Goal: Use online tool/utility: Utilize a website feature to perform a specific function

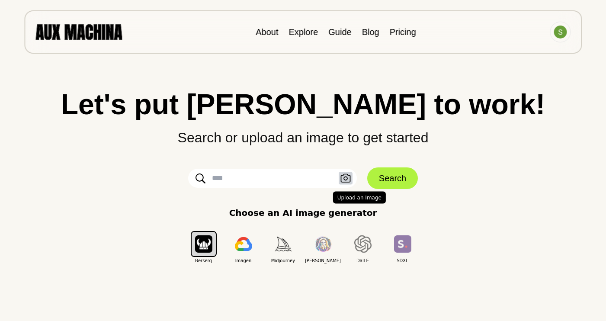
click at [347, 178] on icon "button" at bounding box center [346, 178] width 10 height 9
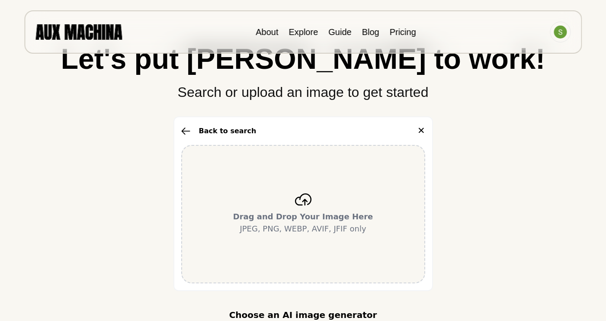
scroll to position [48, 0]
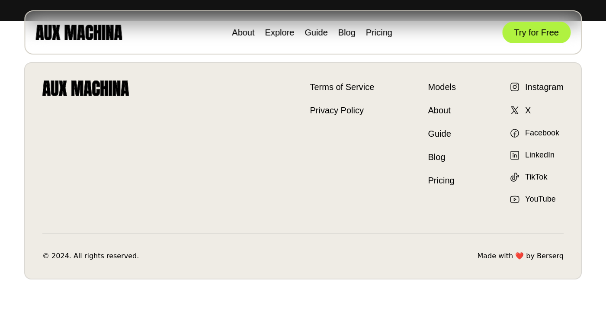
scroll to position [3247, 0]
click at [523, 35] on button "Try for Free" at bounding box center [536, 33] width 68 height 22
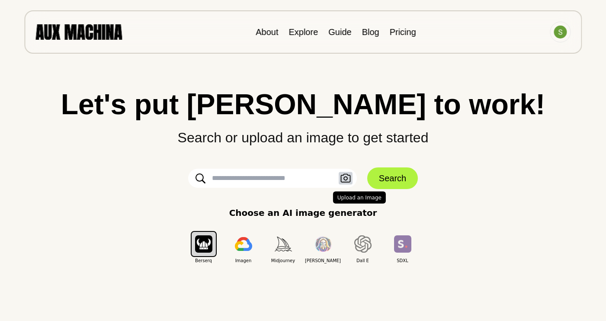
click at [348, 179] on icon "button" at bounding box center [346, 178] width 10 height 9
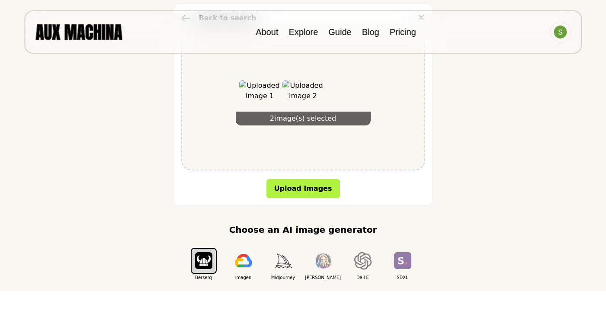
scroll to position [161, 0]
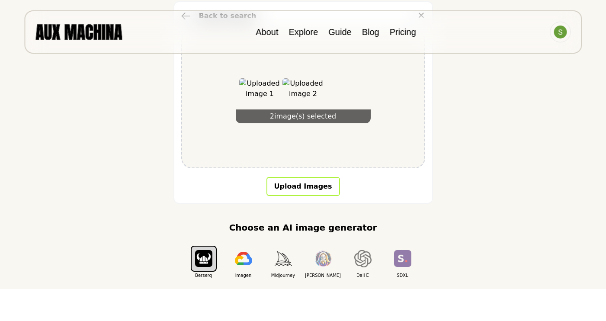
click at [319, 190] on button "Upload Images" at bounding box center [304, 186] width 74 height 19
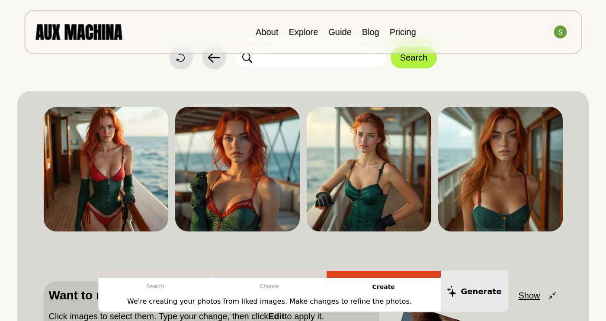
scroll to position [29, 0]
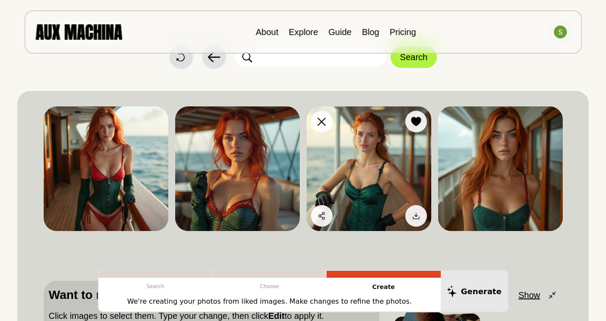
click at [403, 180] on img at bounding box center [369, 168] width 125 height 125
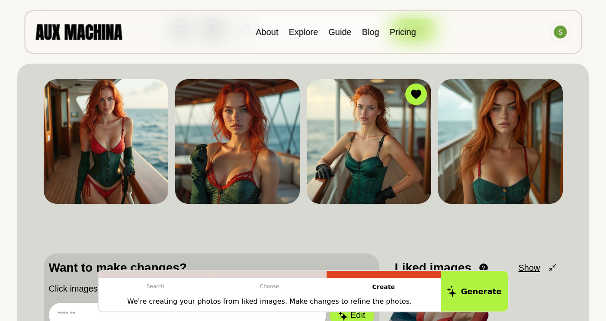
scroll to position [55, 0]
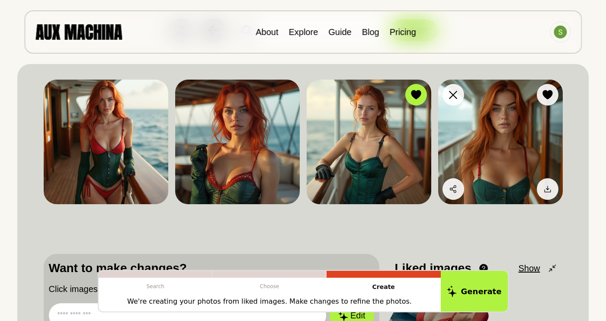
click at [493, 123] on img at bounding box center [500, 142] width 125 height 125
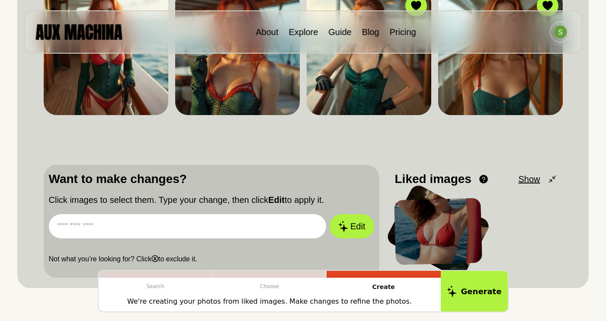
scroll to position [146, 0]
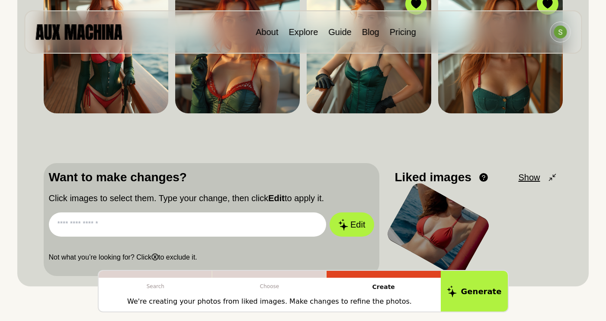
click at [232, 223] on input "text" at bounding box center [188, 224] width 278 height 24
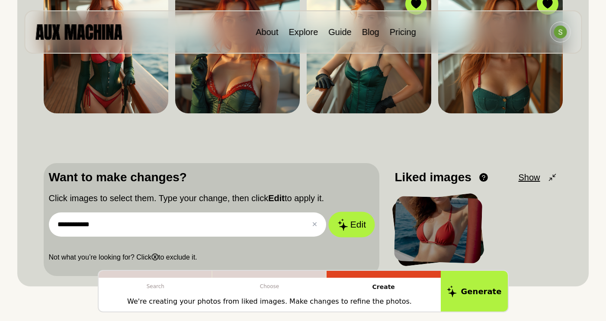
type input "**********"
click at [344, 234] on button "Edit" at bounding box center [351, 225] width 47 height 26
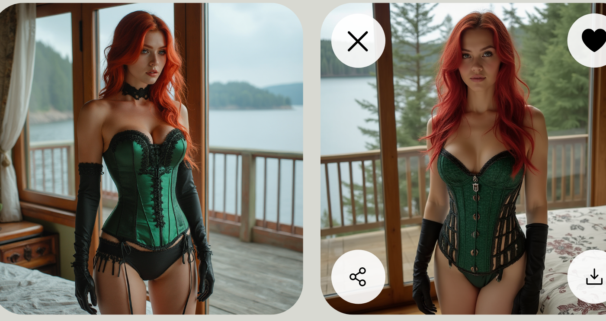
scroll to position [19, 0]
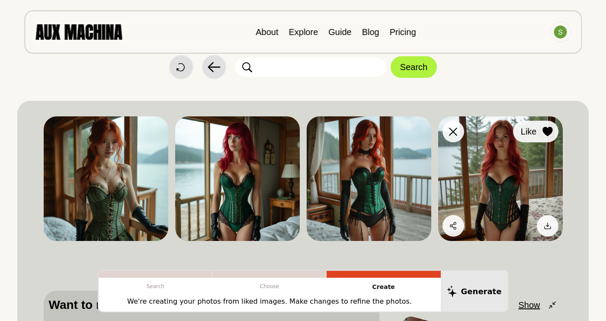
click at [551, 134] on icon at bounding box center [548, 132] width 10 height 10
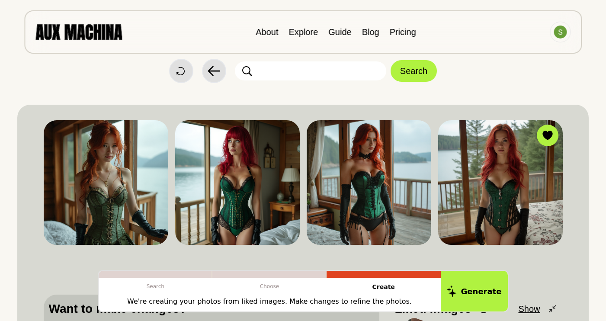
scroll to position [16, 0]
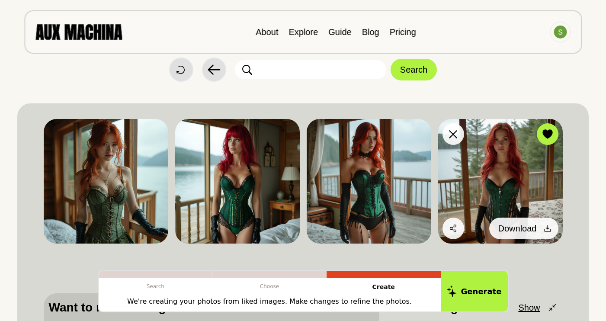
click at [542, 230] on div at bounding box center [547, 228] width 13 height 13
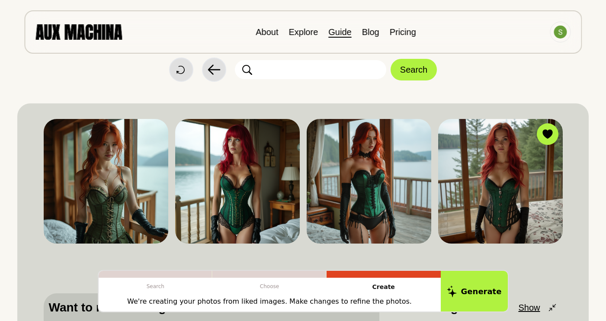
click at [335, 33] on link "Guide" at bounding box center [339, 32] width 23 height 10
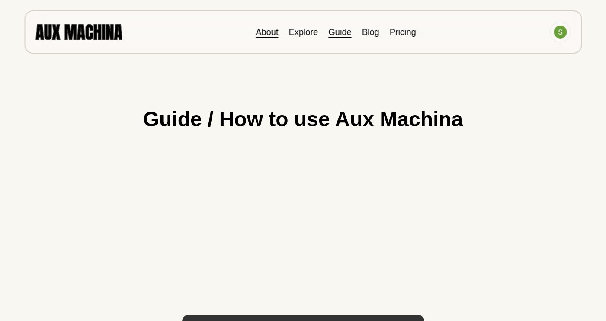
click at [269, 32] on link "About" at bounding box center [267, 32] width 23 height 10
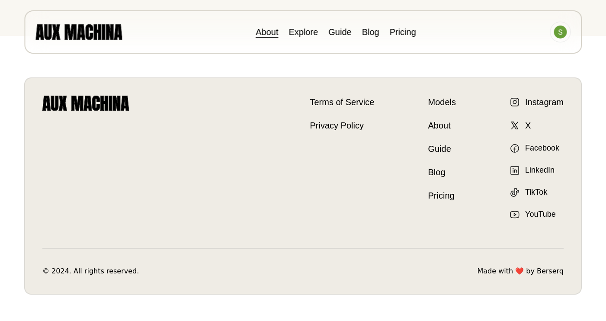
scroll to position [251, 0]
click at [564, 28] on img at bounding box center [560, 32] width 13 height 13
click at [496, 52] on li "Dashboard" at bounding box center [527, 51] width 87 height 19
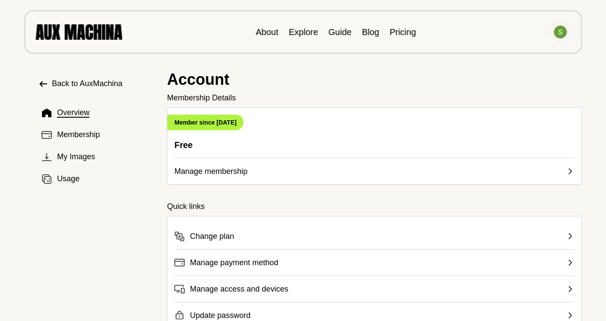
scroll to position [6, 0]
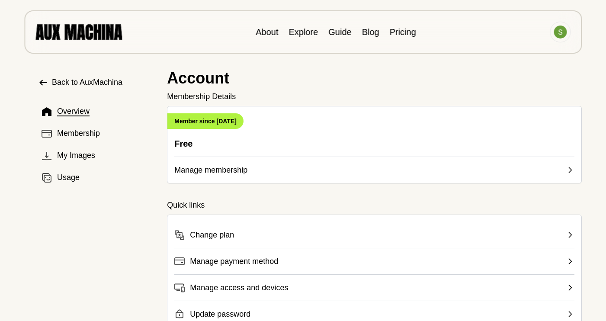
click at [98, 29] on img at bounding box center [78, 31] width 87 height 15
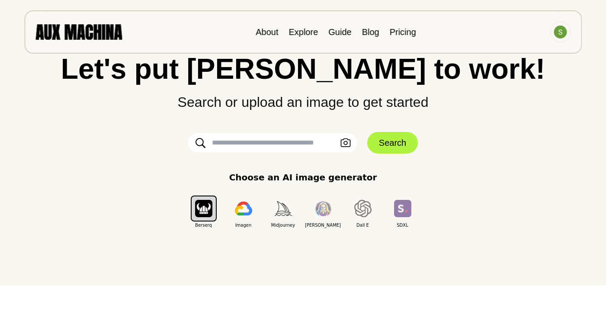
scroll to position [36, 0]
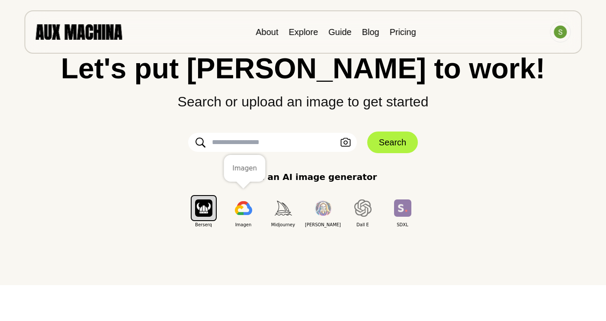
click at [246, 212] on img "button" at bounding box center [243, 208] width 17 height 14
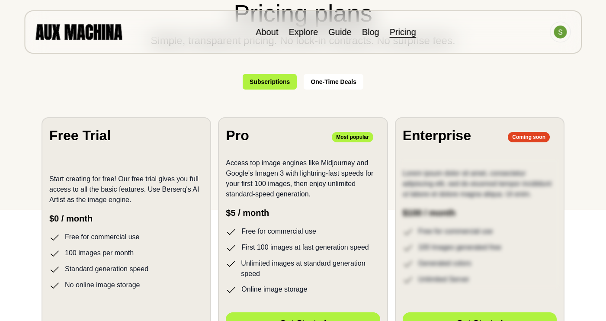
scroll to position [112, 0]
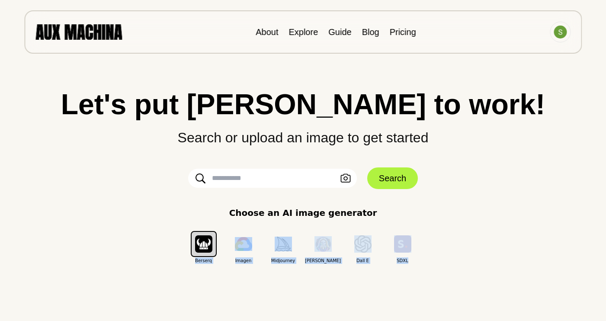
drag, startPoint x: 194, startPoint y: 261, endPoint x: 412, endPoint y: 261, distance: 218.5
click at [412, 261] on div "Berserq Imagen Midjourney [PERSON_NAME] E SDXL" at bounding box center [303, 244] width 239 height 40
copy div "Berserq Imagen Midjourney [PERSON_NAME] E SDXL"
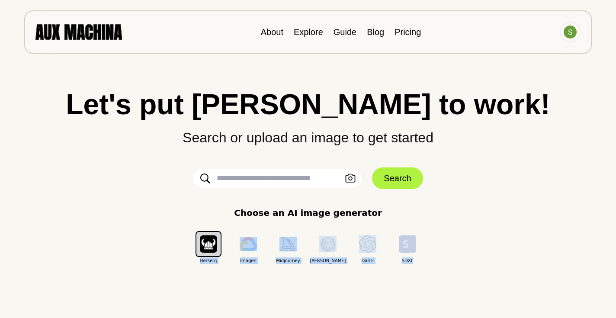
click at [520, 210] on div "Choose an AI image generator Berserq Imagen Midjourney [PERSON_NAME] E SDXL" at bounding box center [308, 235] width 582 height 58
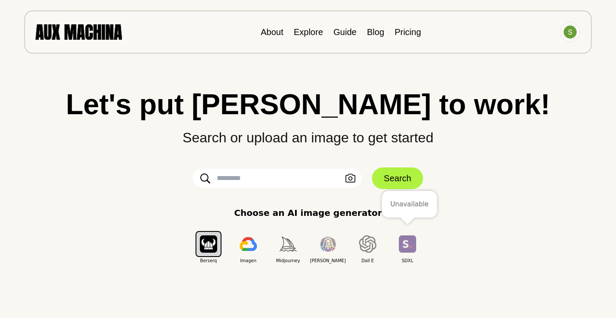
click at [410, 248] on img "button" at bounding box center [407, 243] width 17 height 17
click at [407, 239] on img "button" at bounding box center [407, 243] width 17 height 17
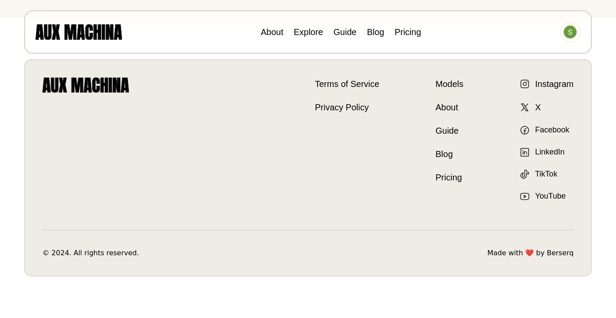
scroll to position [300, 0]
click at [450, 82] on link "Models" at bounding box center [450, 83] width 28 height 13
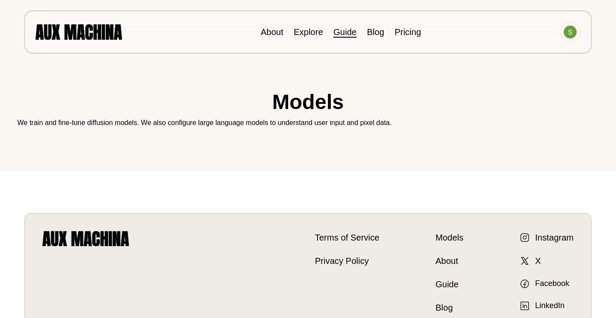
click at [353, 31] on link "Guide" at bounding box center [345, 32] width 23 height 10
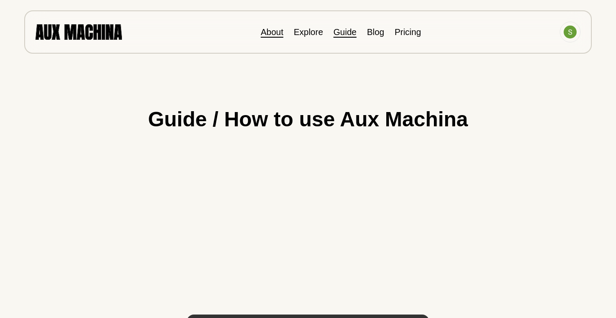
click at [278, 33] on link "About" at bounding box center [272, 32] width 23 height 10
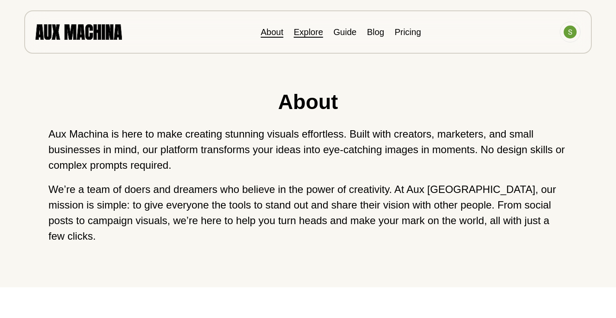
click at [315, 29] on link "Explore" at bounding box center [308, 32] width 29 height 10
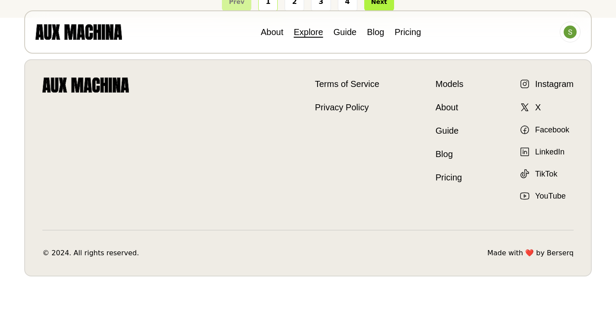
scroll to position [1562, 0]
click at [446, 137] on link "Guide" at bounding box center [450, 130] width 28 height 13
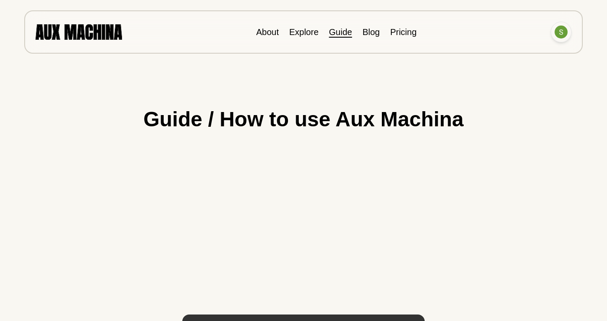
click at [559, 34] on img at bounding box center [560, 32] width 13 height 13
click at [523, 49] on li "Dashboard" at bounding box center [528, 51] width 87 height 19
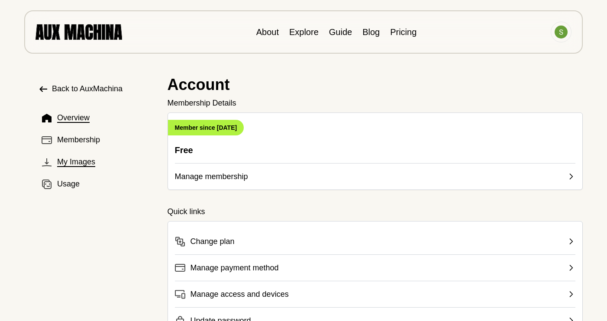
click at [80, 165] on span "My Images" at bounding box center [76, 162] width 38 height 12
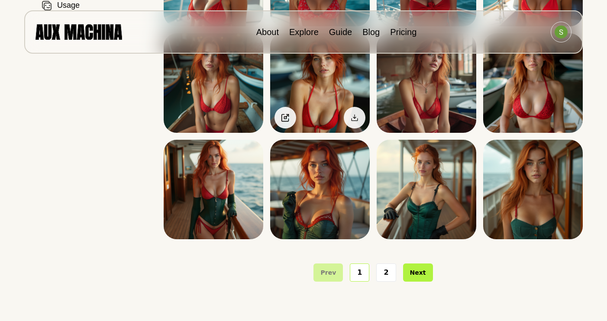
scroll to position [180, 0]
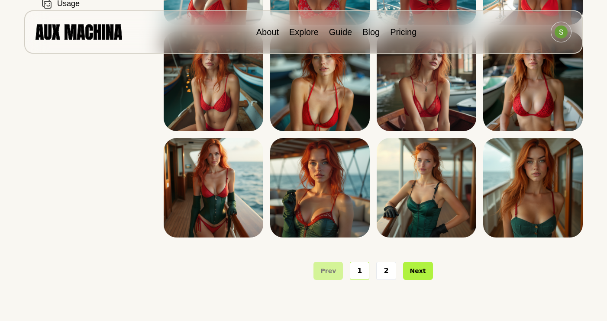
click at [385, 269] on button "2" at bounding box center [385, 271] width 19 height 18
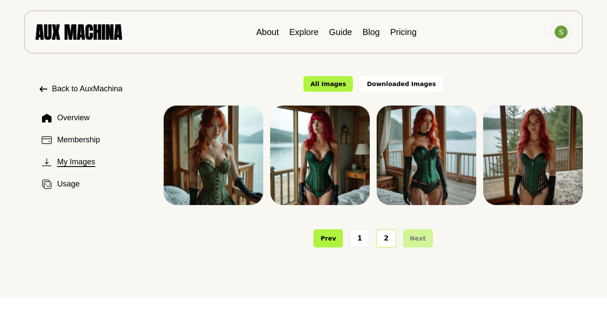
scroll to position [0, 0]
click at [553, 137] on img at bounding box center [533, 156] width 100 height 100
click at [540, 162] on img at bounding box center [533, 156] width 100 height 100
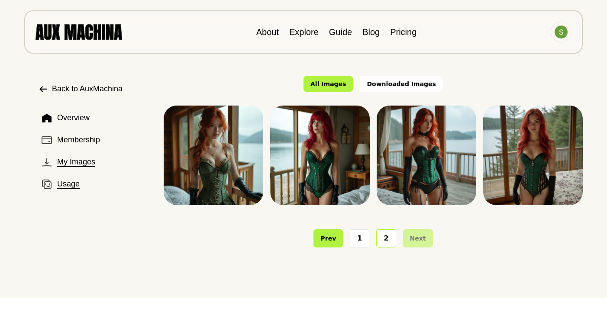
click at [63, 187] on span "Usage" at bounding box center [68, 184] width 23 height 12
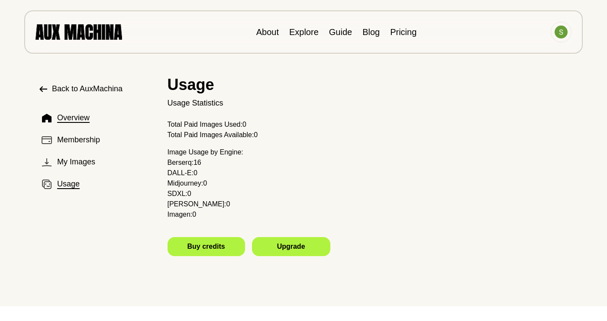
click at [79, 122] on span "Overview" at bounding box center [73, 118] width 32 height 12
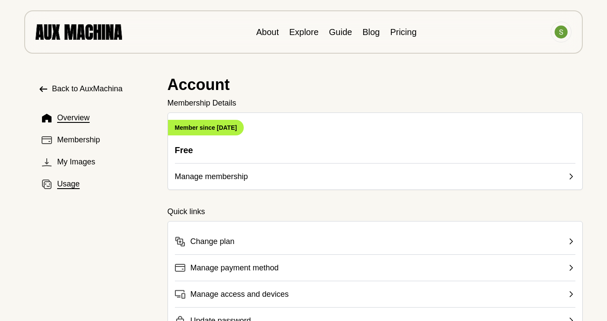
click at [74, 186] on span "Usage" at bounding box center [68, 184] width 23 height 12
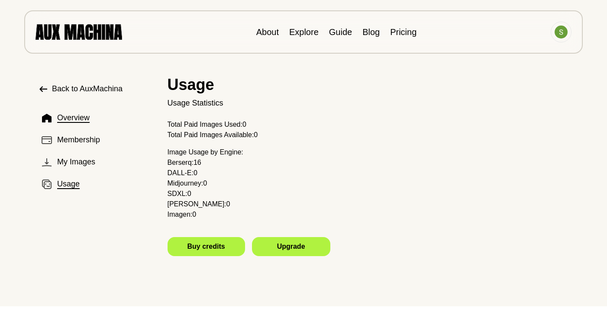
click at [76, 122] on span "Overview" at bounding box center [73, 118] width 32 height 12
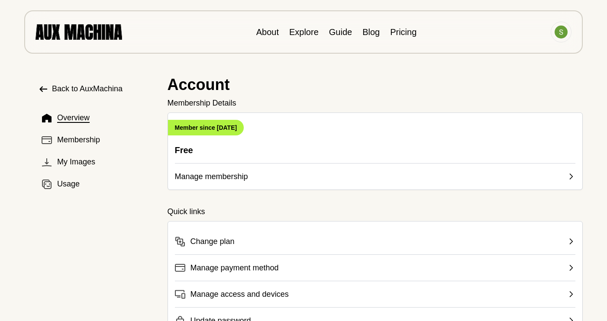
click at [70, 92] on span "Back to AuxMachina" at bounding box center [87, 89] width 71 height 12
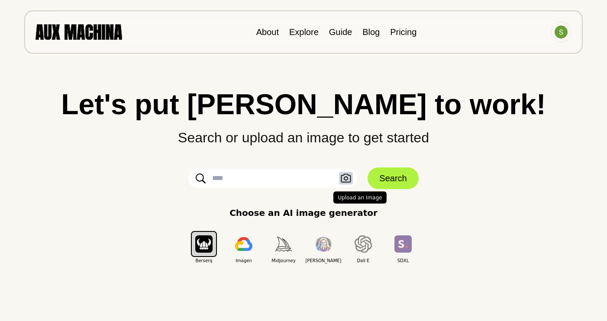
click at [347, 177] on icon "button" at bounding box center [346, 178] width 10 height 9
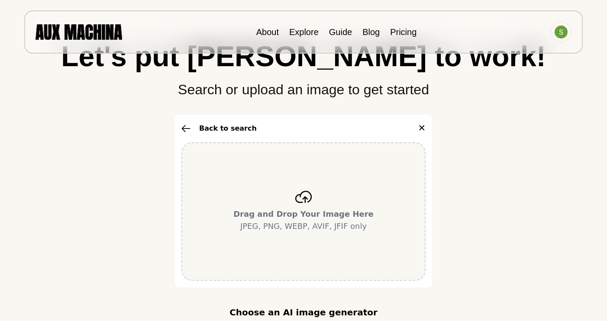
scroll to position [53, 0]
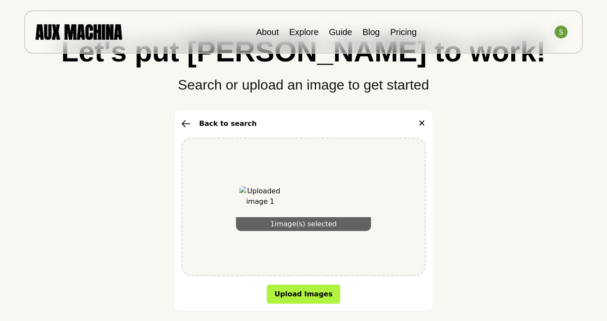
click at [422, 123] on button "✕" at bounding box center [422, 124] width 8 height 14
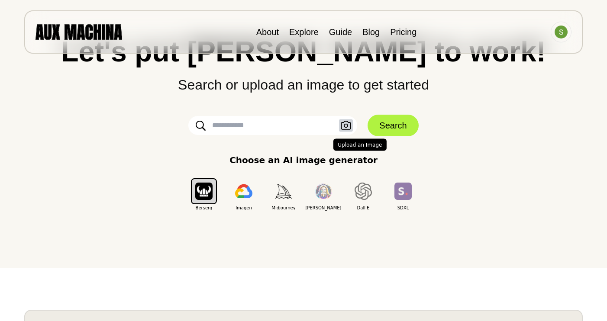
click at [344, 131] on button "Upload an Image" at bounding box center [346, 125] width 14 height 13
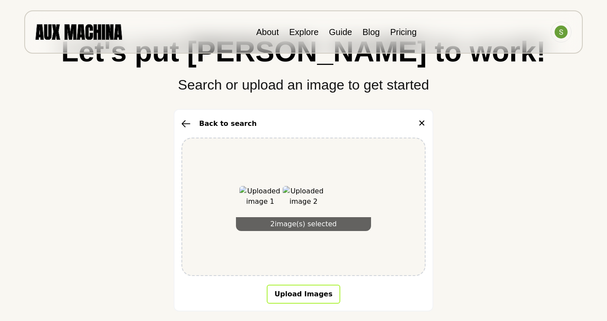
click at [287, 293] on button "Upload Images" at bounding box center [304, 294] width 74 height 19
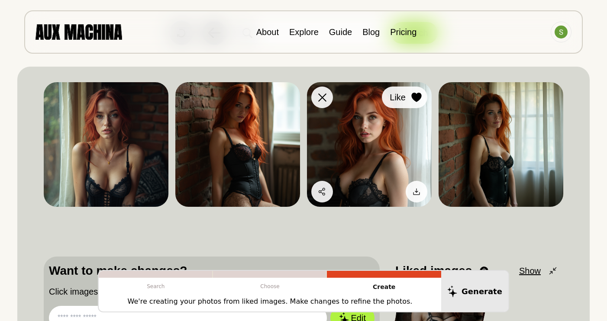
click at [410, 100] on div at bounding box center [416, 97] width 13 height 13
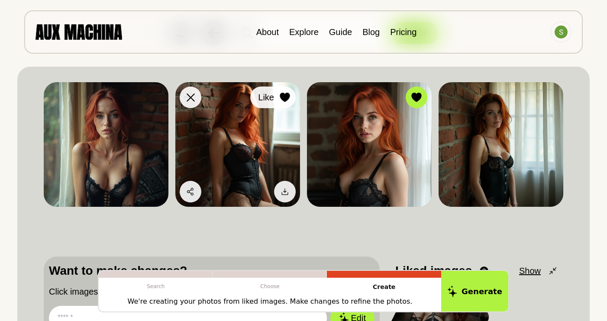
click at [285, 93] on icon at bounding box center [285, 98] width 10 height 10
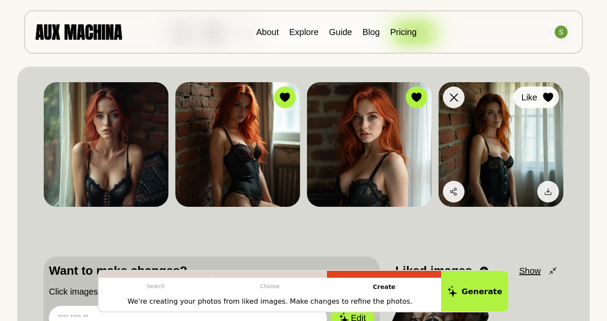
click at [550, 100] on icon at bounding box center [548, 98] width 10 height 10
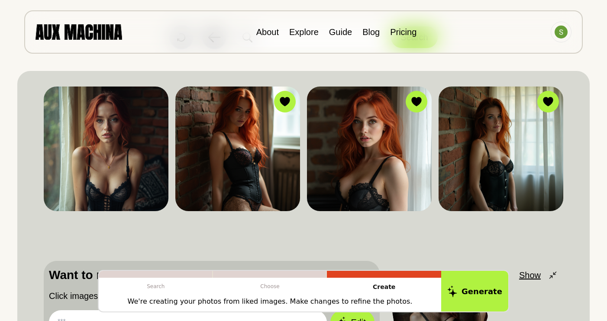
scroll to position [49, 0]
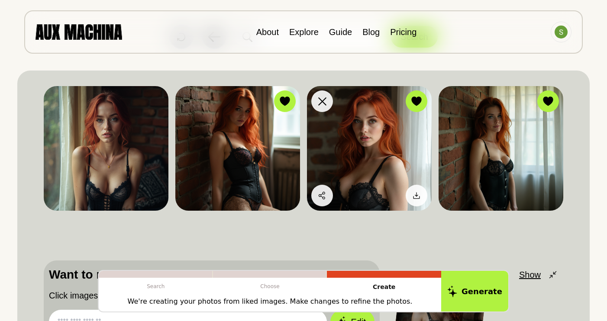
click at [366, 184] on img at bounding box center [369, 148] width 125 height 125
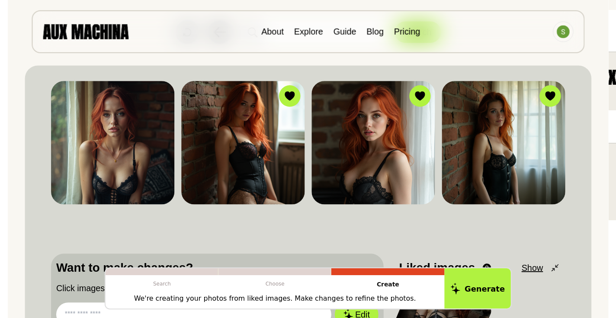
scroll to position [55, 0]
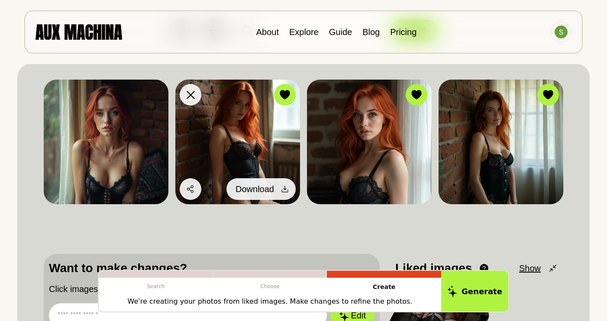
click at [290, 193] on div at bounding box center [284, 189] width 13 height 13
click at [269, 187] on span "Download" at bounding box center [254, 189] width 39 height 13
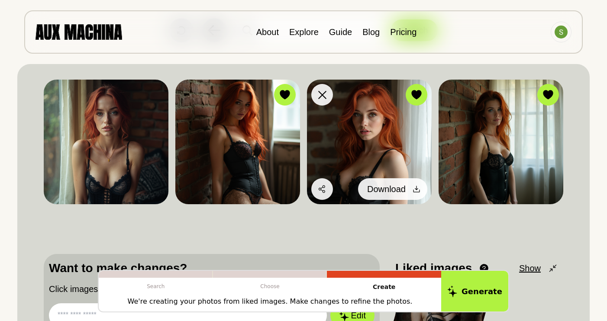
click at [417, 194] on div at bounding box center [416, 189] width 13 height 13
click at [399, 190] on span "Download" at bounding box center [386, 189] width 39 height 13
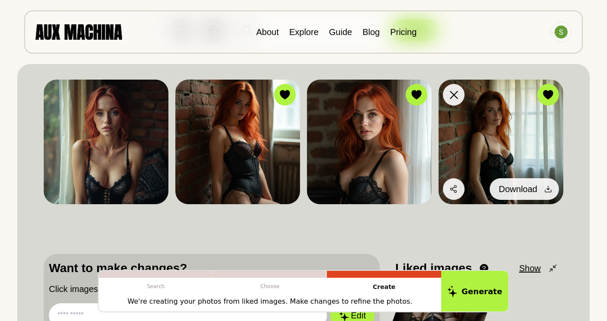
click at [540, 185] on button "Download" at bounding box center [523, 189] width 69 height 22
click at [520, 194] on span "Download" at bounding box center [517, 189] width 39 height 13
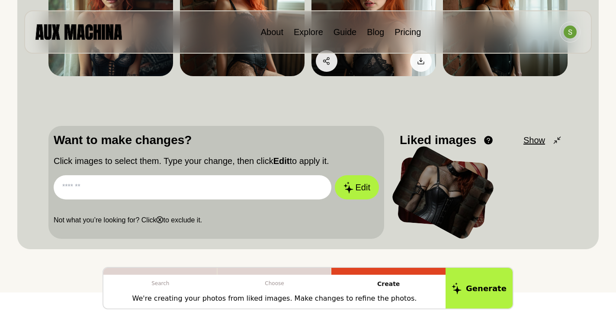
scroll to position [186, 0]
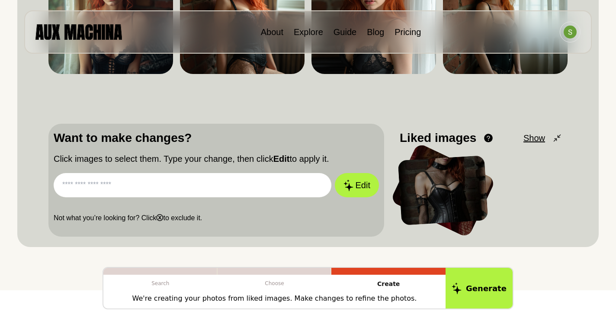
click at [249, 183] on input "text" at bounding box center [193, 185] width 278 height 24
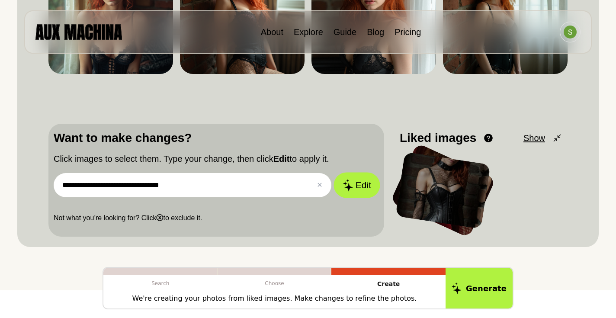
click at [358, 189] on button "Edit" at bounding box center [357, 186] width 47 height 26
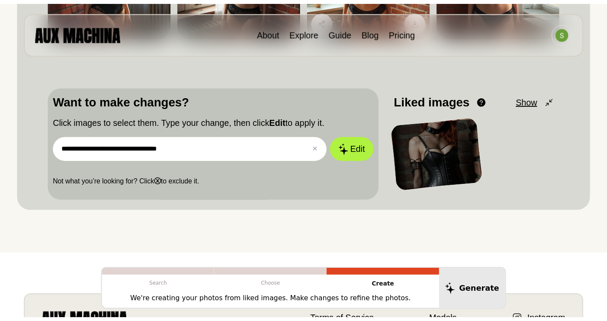
scroll to position [248, 0]
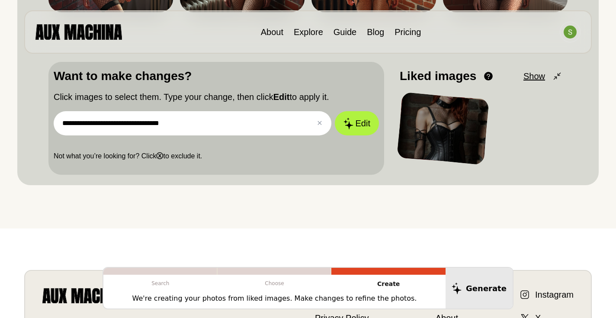
drag, startPoint x: 186, startPoint y: 127, endPoint x: 135, endPoint y: 119, distance: 51.2
click at [135, 120] on input "**********" at bounding box center [193, 123] width 278 height 24
click at [105, 120] on input "**********" at bounding box center [193, 123] width 278 height 24
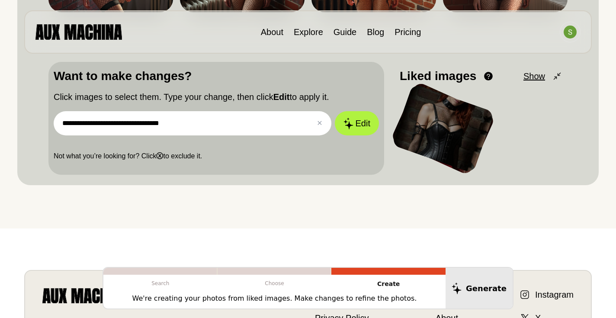
click at [110, 120] on input "**********" at bounding box center [193, 123] width 278 height 24
drag, startPoint x: 225, startPoint y: 126, endPoint x: 148, endPoint y: 121, distance: 78.0
click at [148, 121] on input "**********" at bounding box center [193, 123] width 278 height 24
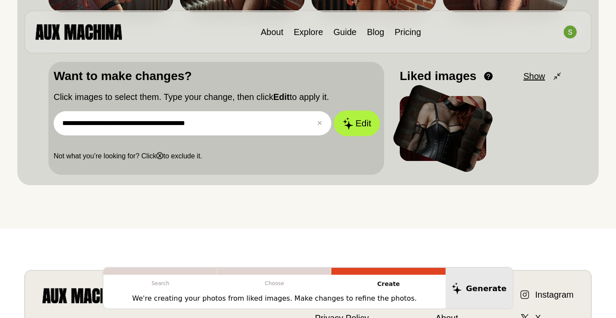
click at [363, 127] on button "Edit" at bounding box center [357, 124] width 47 height 26
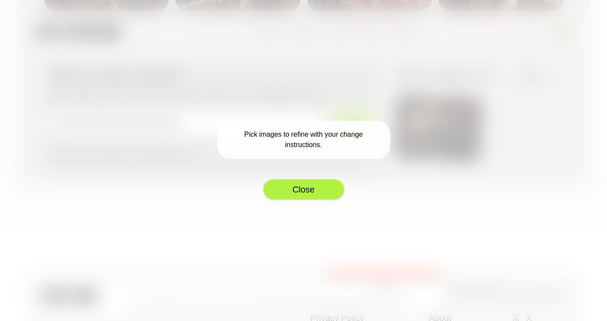
click at [298, 182] on button "Close" at bounding box center [304, 190] width 82 height 22
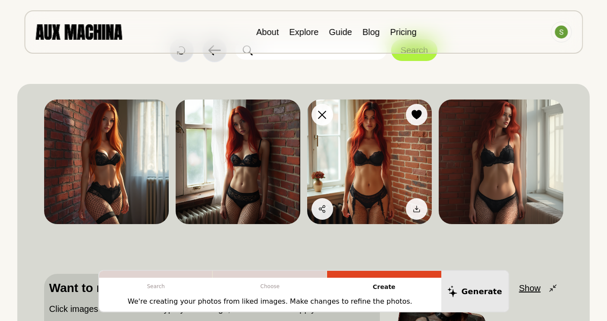
scroll to position [35, 0]
click at [415, 116] on icon at bounding box center [416, 115] width 10 height 10
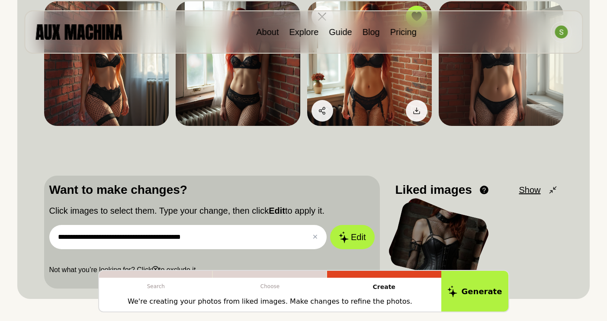
scroll to position [136, 0]
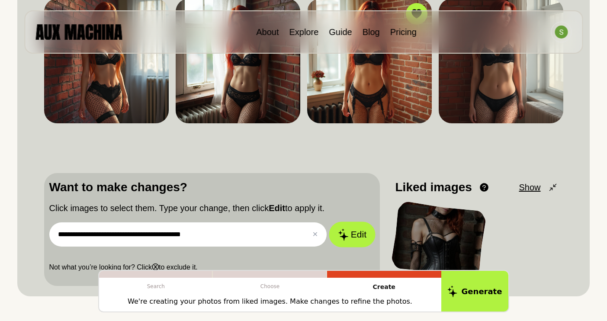
click at [350, 232] on button "Edit" at bounding box center [352, 235] width 47 height 26
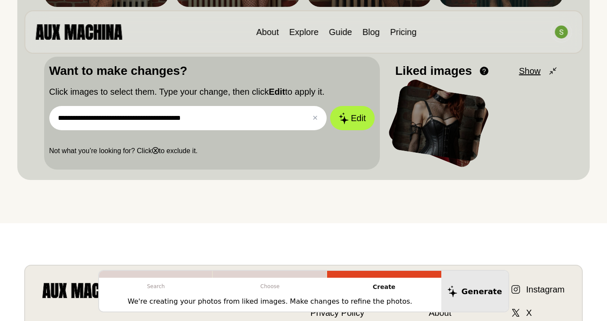
scroll to position [262, 0]
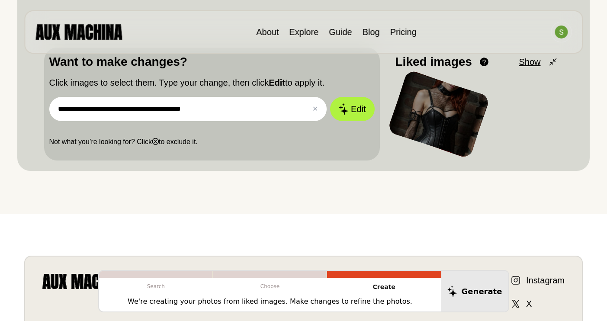
drag, startPoint x: 127, startPoint y: 109, endPoint x: 107, endPoint y: 109, distance: 19.9
click at [107, 109] on input "**********" at bounding box center [188, 109] width 278 height 24
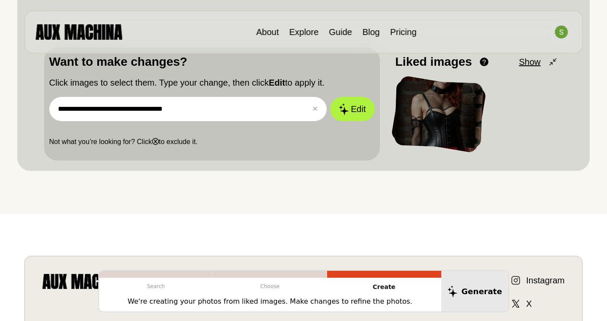
drag, startPoint x: 184, startPoint y: 109, endPoint x: 148, endPoint y: 108, distance: 35.9
click at [148, 108] on input "**********" at bounding box center [188, 109] width 278 height 24
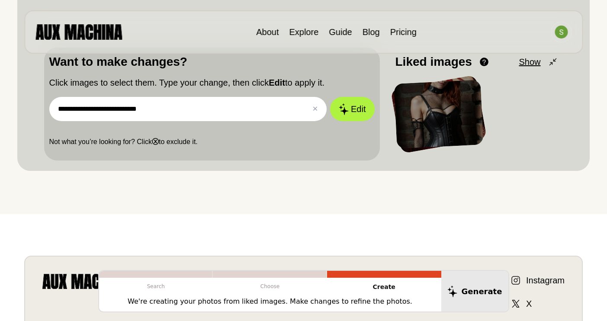
click at [378, 108] on div "**********" at bounding box center [212, 104] width 336 height 113
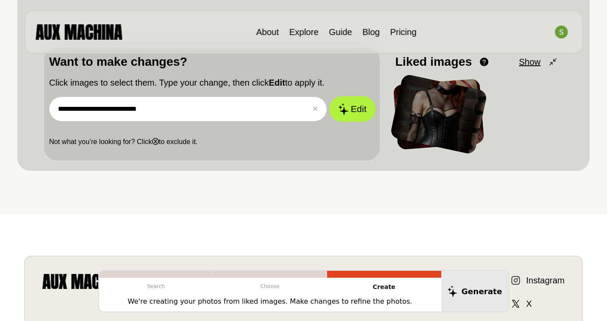
click at [358, 112] on button "Edit" at bounding box center [352, 109] width 47 height 26
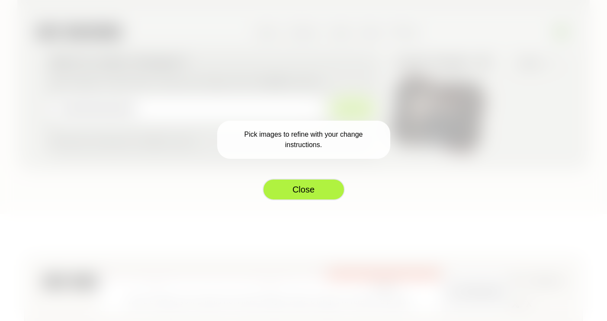
click at [312, 184] on button "Close" at bounding box center [304, 190] width 82 height 22
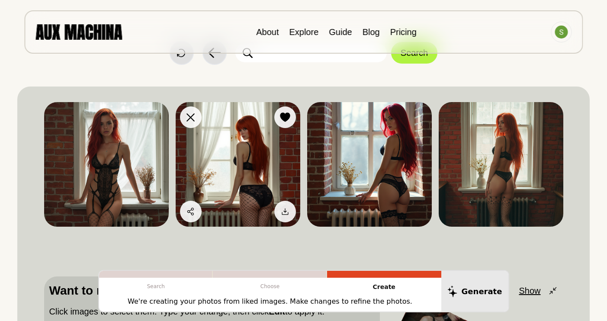
scroll to position [35, 0]
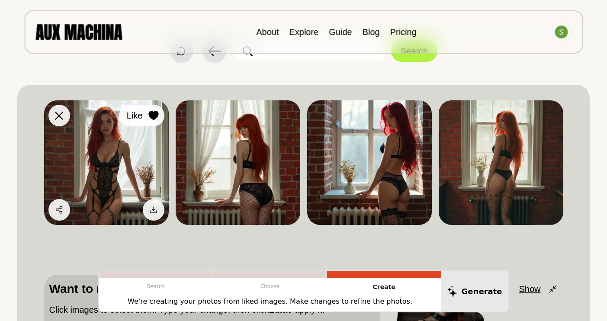
click at [148, 113] on icon at bounding box center [153, 116] width 10 height 10
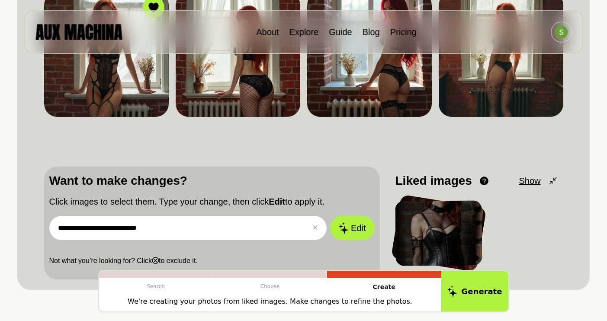
scroll to position [145, 0]
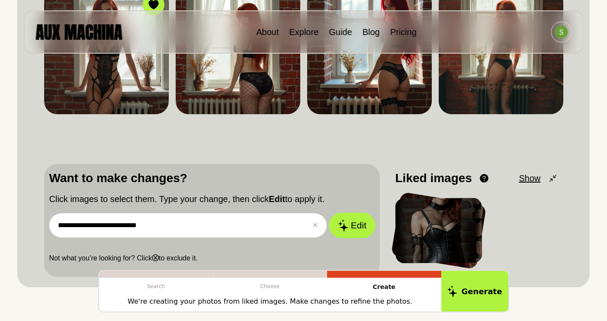
click at [344, 218] on button "Edit" at bounding box center [352, 226] width 47 height 26
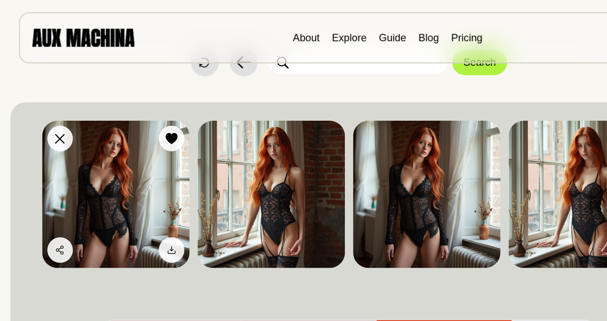
scroll to position [33, 0]
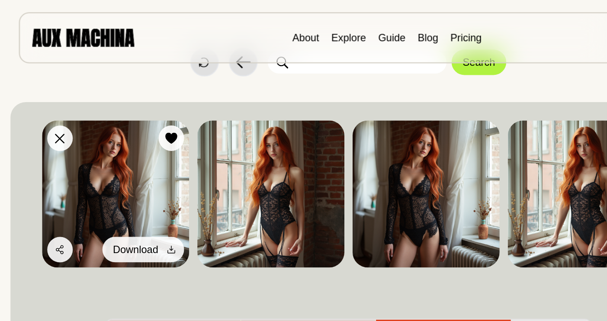
click at [136, 207] on button "Download" at bounding box center [129, 212] width 69 height 22
click at [113, 215] on span "Download" at bounding box center [123, 211] width 39 height 13
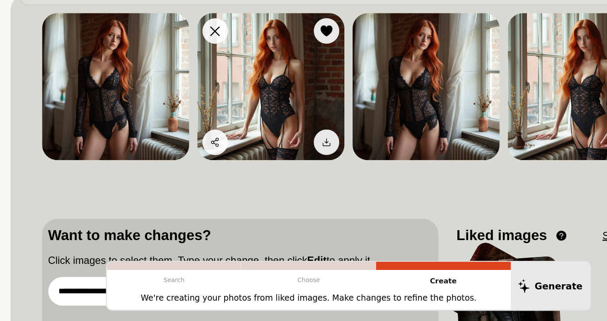
scroll to position [86, 0]
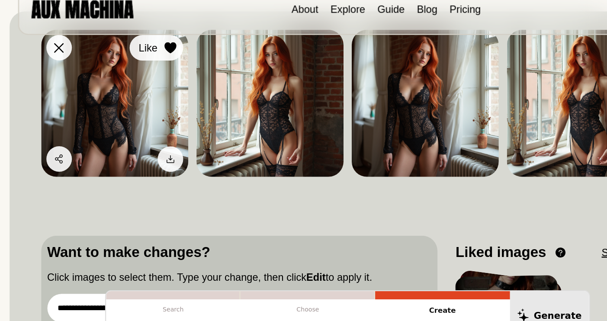
click at [147, 58] on div at bounding box center [153, 64] width 13 height 13
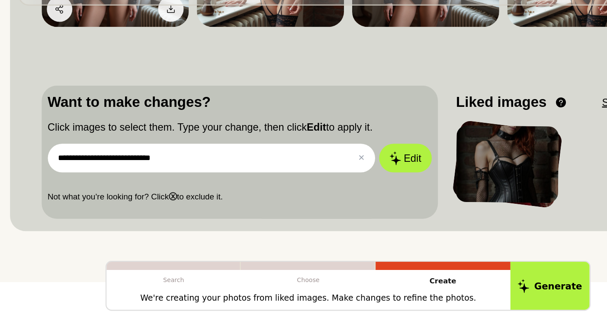
scroll to position [188, 0]
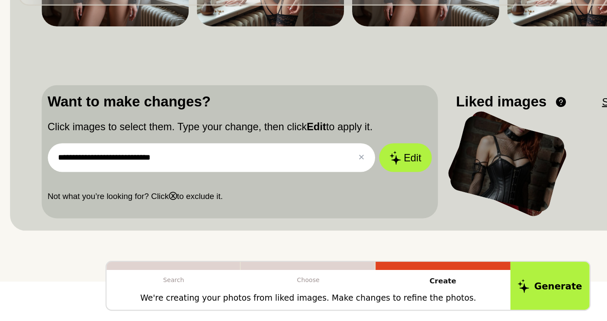
click at [145, 170] on input "**********" at bounding box center [188, 182] width 278 height 24
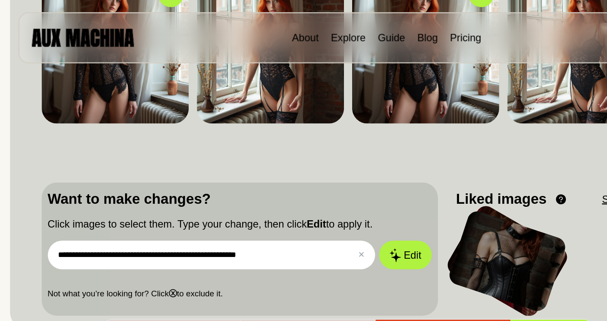
scroll to position [154, 0]
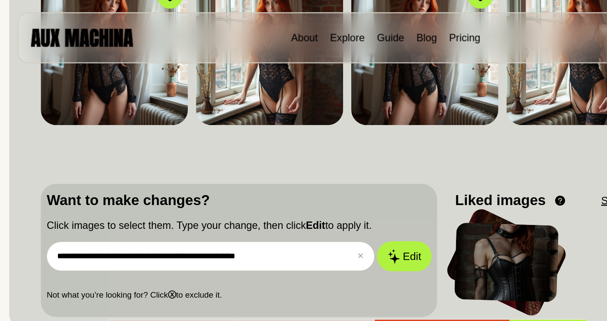
click at [354, 216] on button "Edit" at bounding box center [352, 218] width 47 height 26
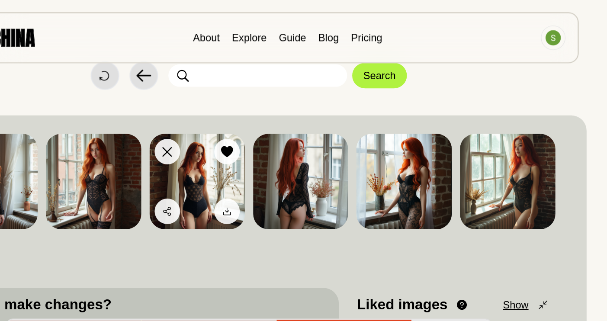
scroll to position [22, 0]
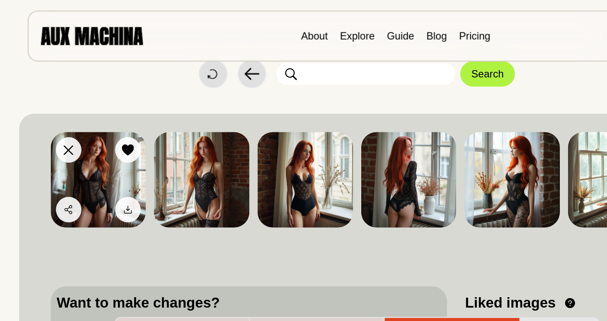
click at [113, 124] on icon at bounding box center [109, 129] width 10 height 10
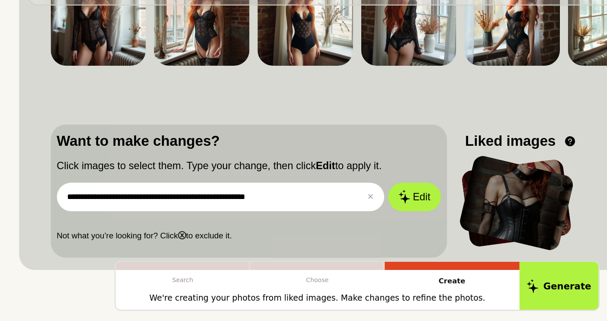
scroll to position [112, 0]
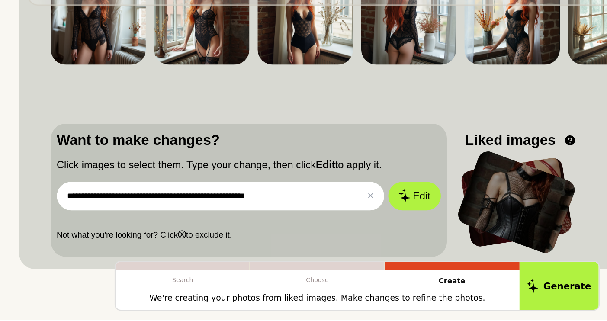
drag, startPoint x: 254, startPoint y: 164, endPoint x: 194, endPoint y: 166, distance: 60.2
click at [194, 203] on input "**********" at bounding box center [188, 215] width 278 height 24
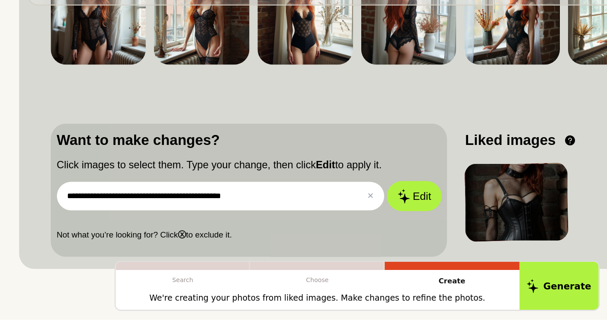
click at [360, 202] on button "Edit" at bounding box center [352, 215] width 47 height 26
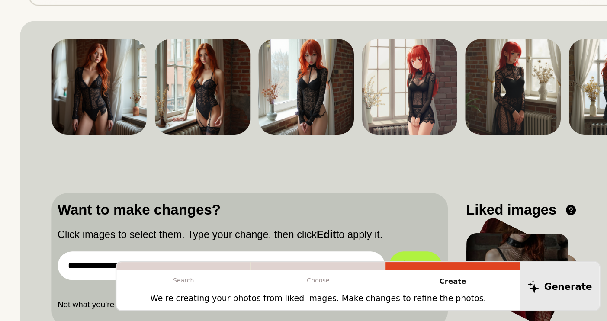
scroll to position [54, 0]
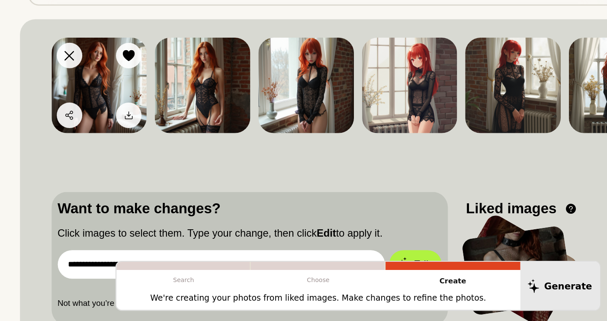
click at [108, 91] on icon at bounding box center [110, 96] width 10 height 10
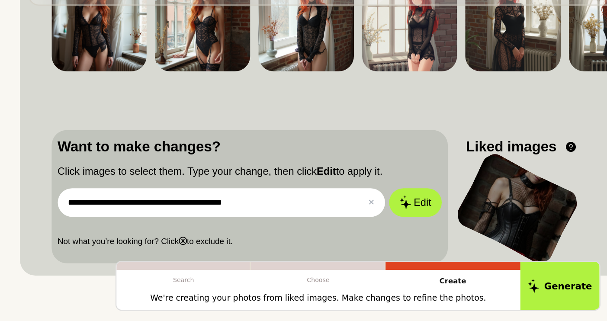
scroll to position [107, 0]
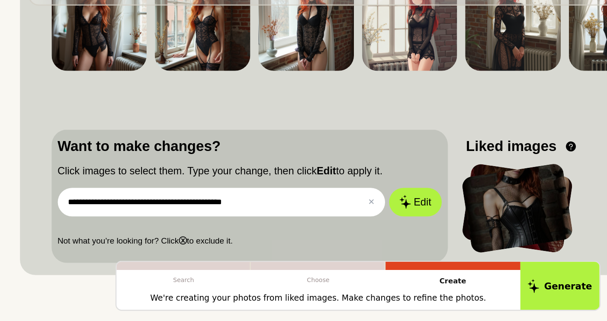
click at [173, 208] on input "**********" at bounding box center [188, 220] width 278 height 24
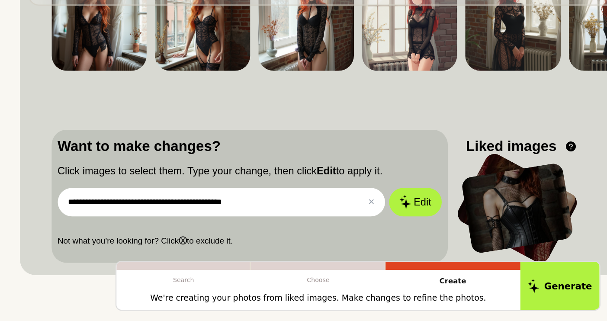
drag, startPoint x: 173, startPoint y: 170, endPoint x: 108, endPoint y: 168, distance: 64.9
click at [108, 208] on input "**********" at bounding box center [188, 220] width 278 height 24
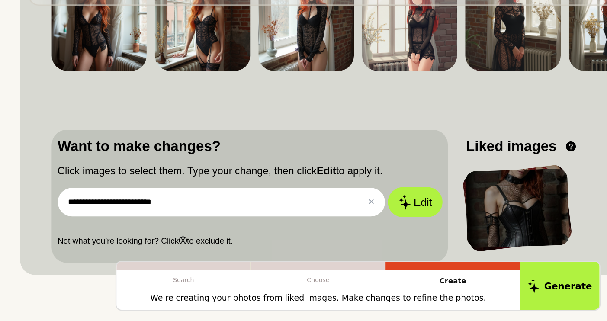
click at [352, 207] on button "Edit" at bounding box center [352, 220] width 47 height 26
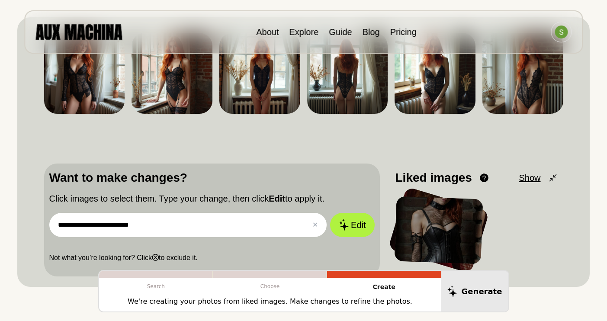
scroll to position [104, 0]
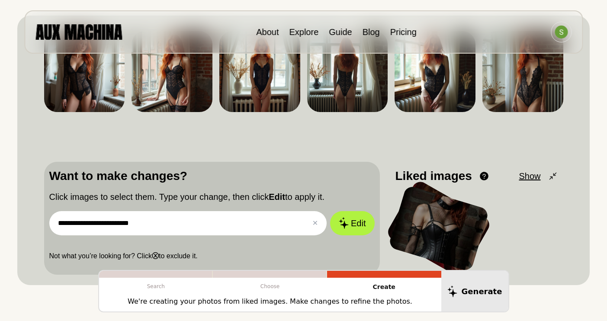
drag, startPoint x: 154, startPoint y: 224, endPoint x: 35, endPoint y: 220, distance: 118.2
click at [35, 221] on div "**********" at bounding box center [303, 151] width 572 height 270
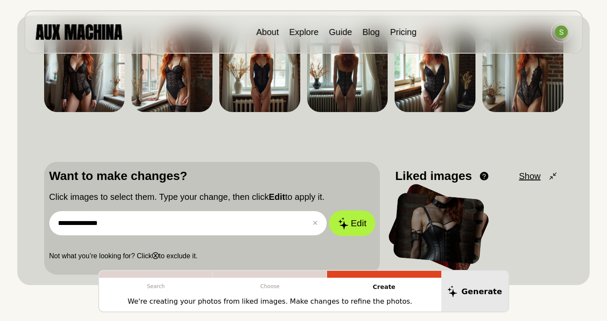
click at [357, 228] on button "Edit" at bounding box center [352, 223] width 47 height 26
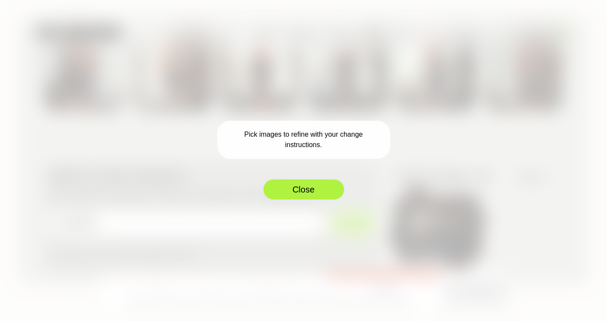
click at [305, 191] on button "Close" at bounding box center [304, 190] width 82 height 22
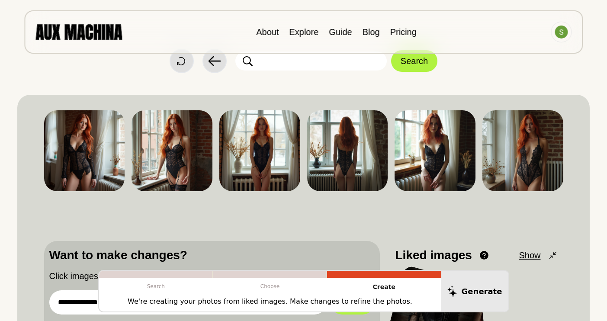
scroll to position [25, 0]
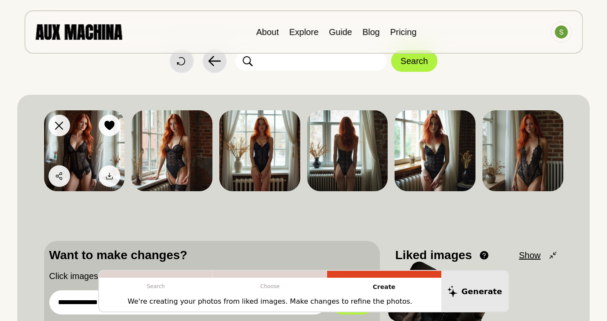
click at [106, 122] on icon at bounding box center [110, 126] width 10 height 10
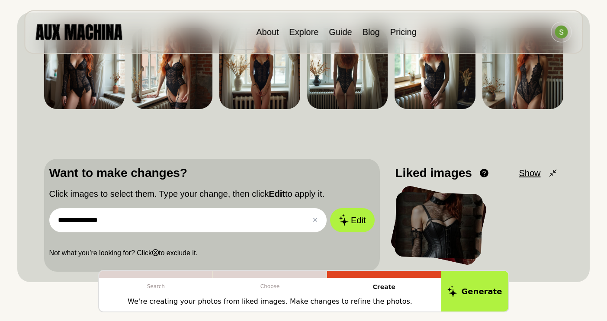
scroll to position [111, 0]
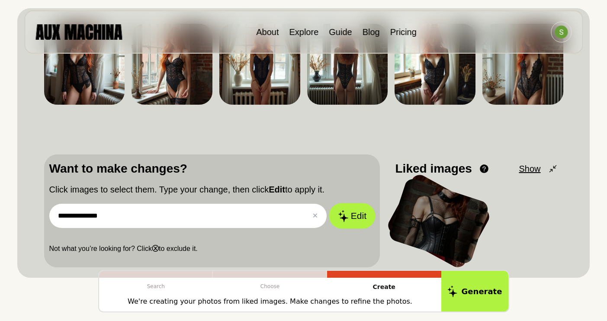
click at [357, 215] on button "Edit" at bounding box center [352, 216] width 47 height 26
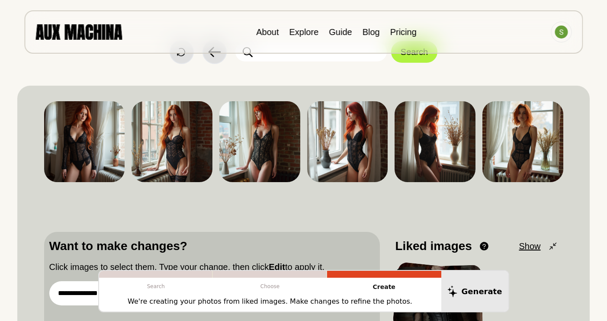
scroll to position [0, 0]
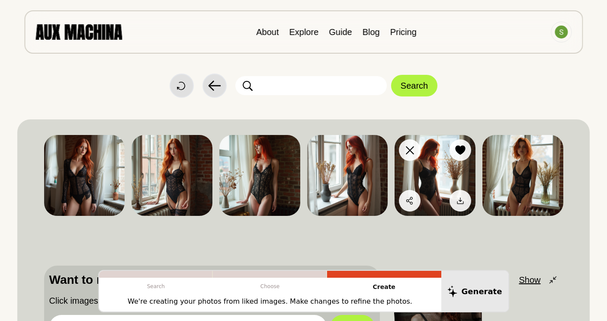
click at [446, 175] on img at bounding box center [435, 175] width 81 height 81
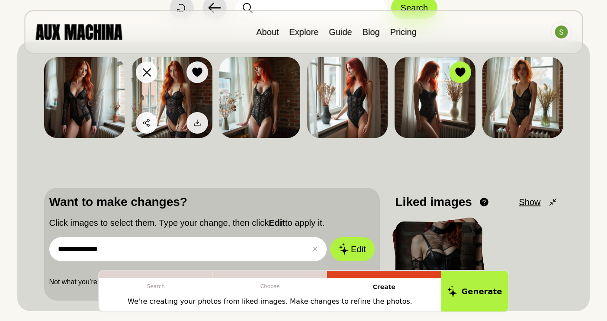
scroll to position [78, 0]
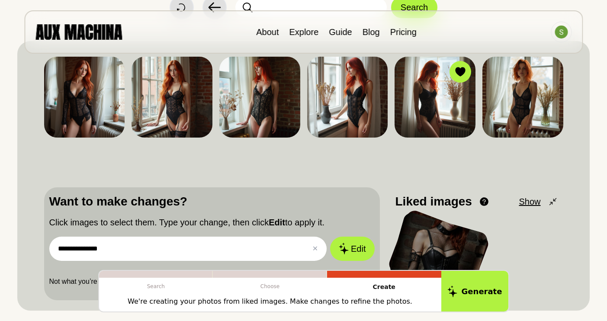
click at [157, 246] on input "**********" at bounding box center [188, 249] width 278 height 24
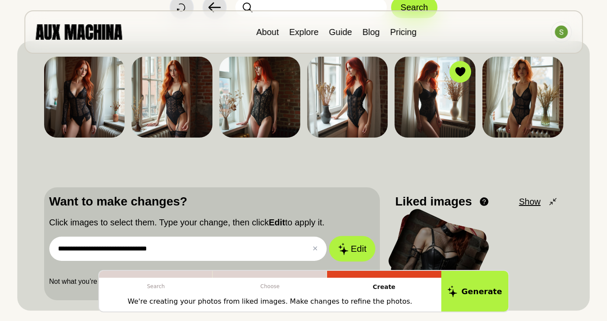
type input "**********"
click at [348, 247] on icon at bounding box center [343, 248] width 10 height 12
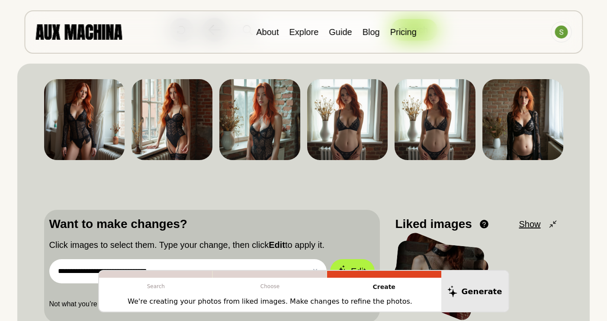
scroll to position [56, 0]
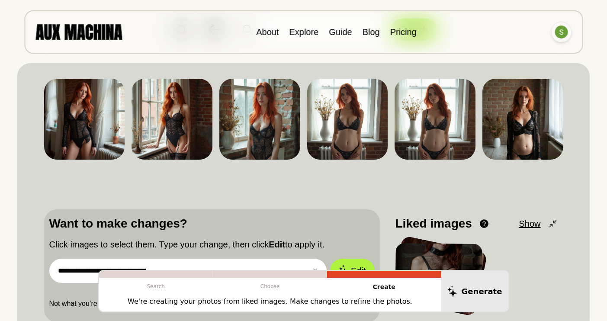
click at [556, 31] on img at bounding box center [561, 32] width 13 height 13
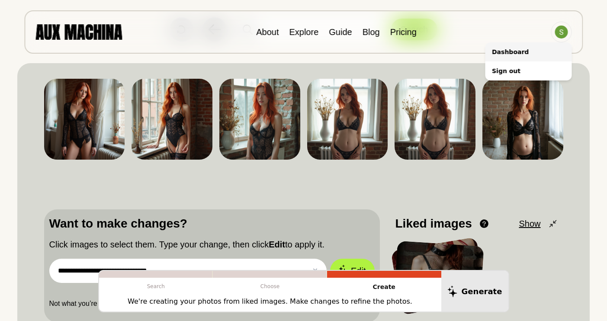
click at [507, 53] on li "Dashboard" at bounding box center [528, 51] width 87 height 19
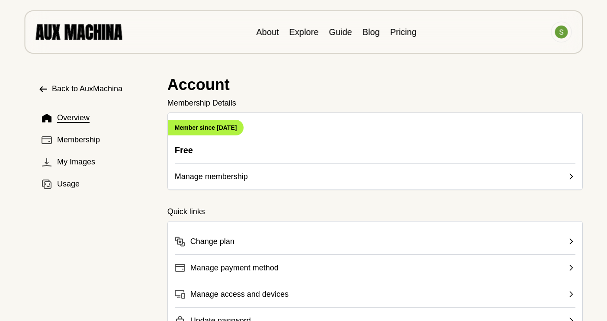
click at [68, 90] on span "Back to AuxMachina" at bounding box center [87, 89] width 71 height 12
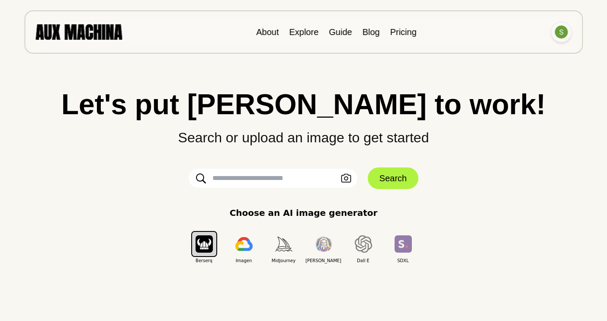
click at [564, 31] on img at bounding box center [561, 32] width 13 height 13
click at [505, 54] on li "Dashboard" at bounding box center [528, 51] width 87 height 19
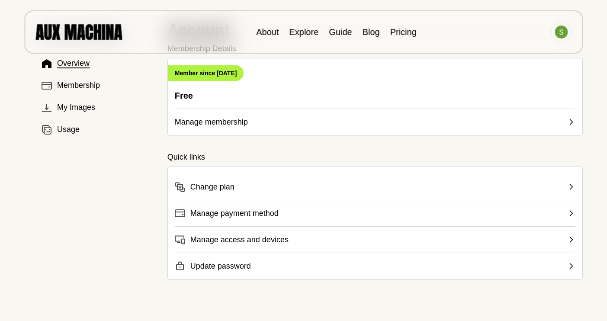
scroll to position [47, 0]
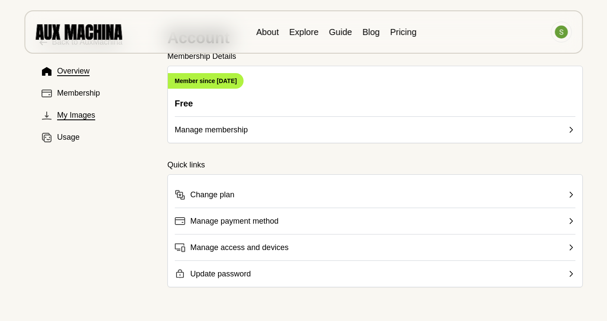
click at [88, 113] on span "My Images" at bounding box center [76, 115] width 38 height 12
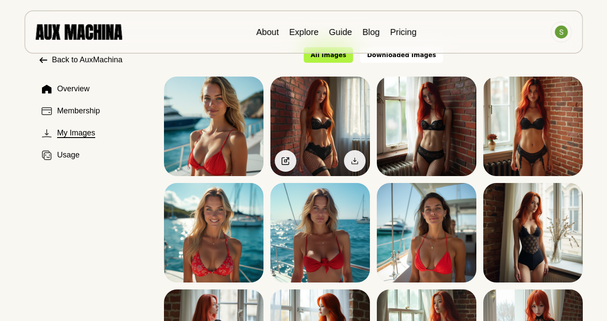
scroll to position [26, 0]
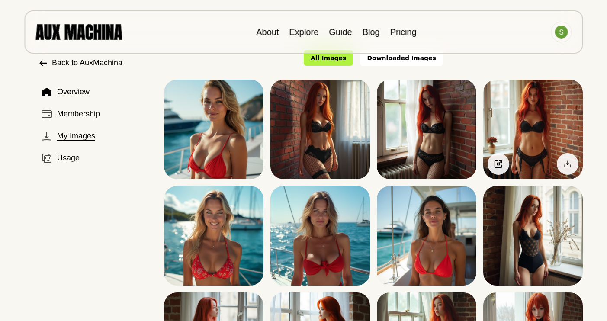
click at [530, 135] on img at bounding box center [533, 130] width 100 height 100
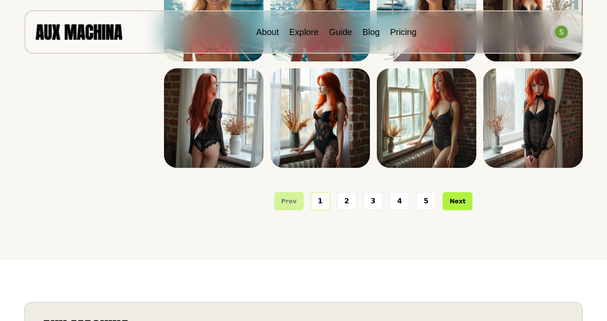
scroll to position [250, 0]
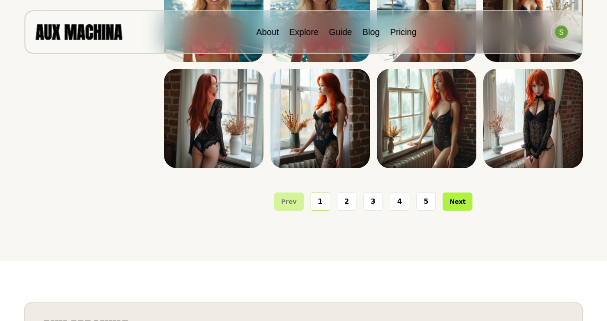
click at [424, 203] on button "5" at bounding box center [425, 202] width 19 height 18
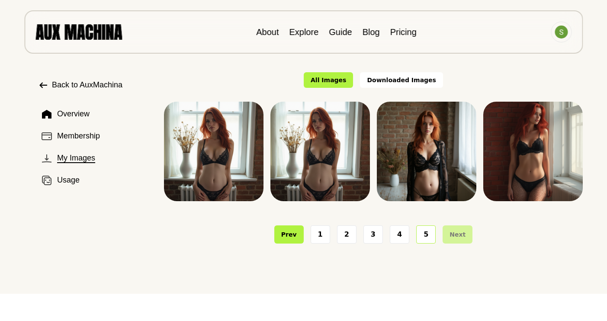
scroll to position [3, 0]
click at [399, 235] on button "4" at bounding box center [399, 235] width 19 height 18
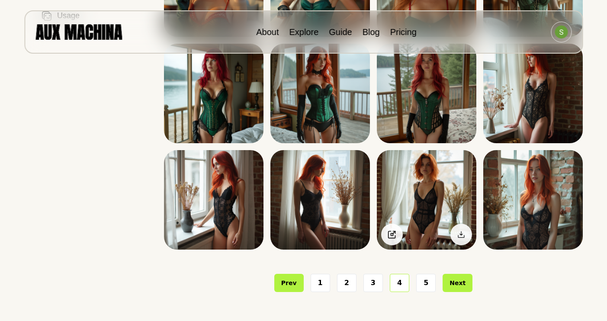
scroll to position [169, 0]
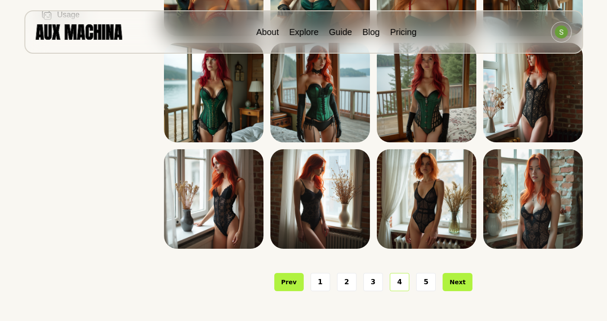
click at [376, 279] on button "3" at bounding box center [372, 282] width 19 height 18
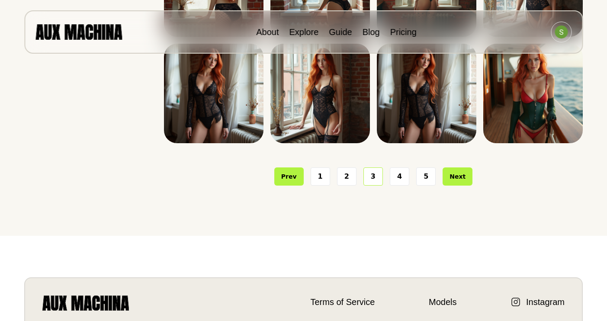
scroll to position [277, 0]
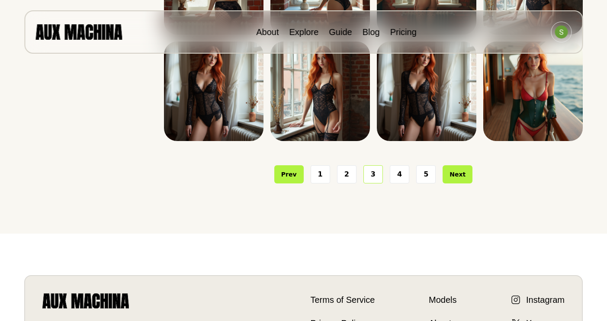
click at [400, 171] on button "4" at bounding box center [399, 174] width 19 height 18
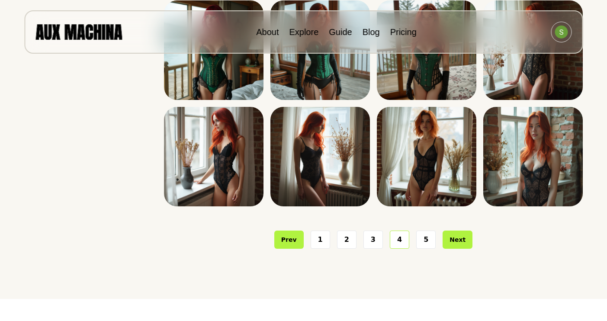
scroll to position [213, 0]
